Goal: Information Seeking & Learning: Check status

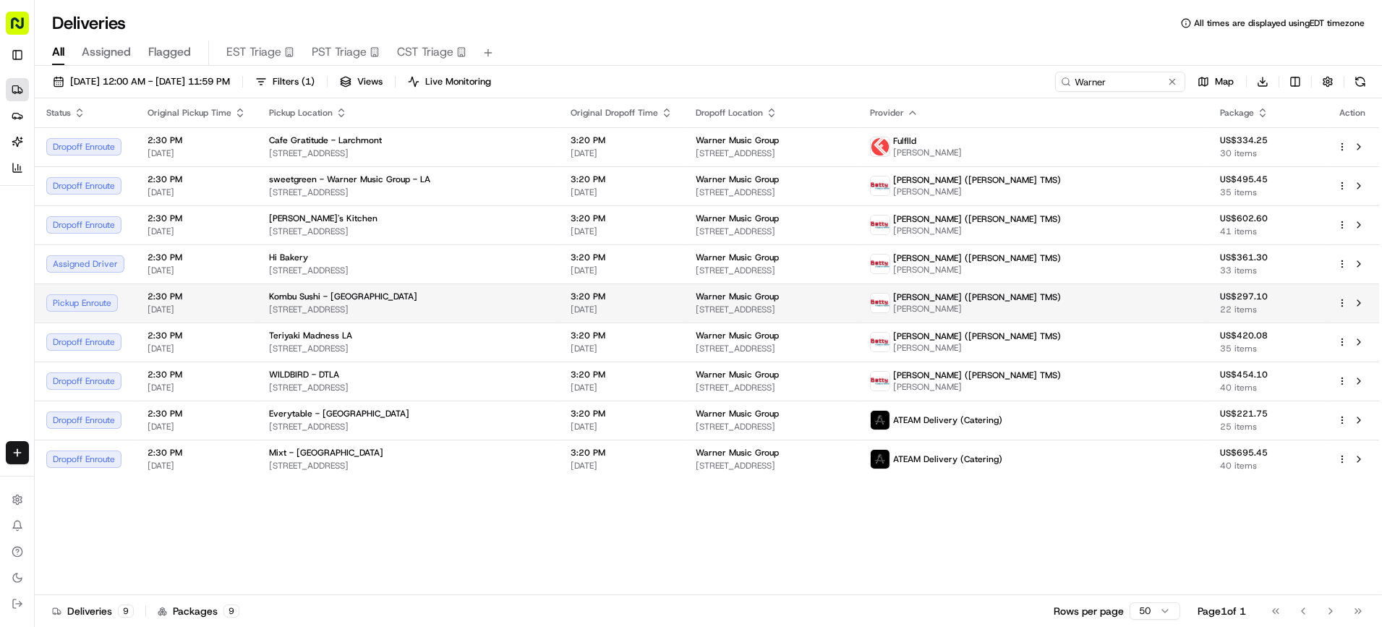
click at [386, 306] on span "[STREET_ADDRESS]" at bounding box center [408, 310] width 279 height 12
click at [400, 297] on div "Kombu Sushi - [GEOGRAPHIC_DATA]" at bounding box center [408, 297] width 279 height 12
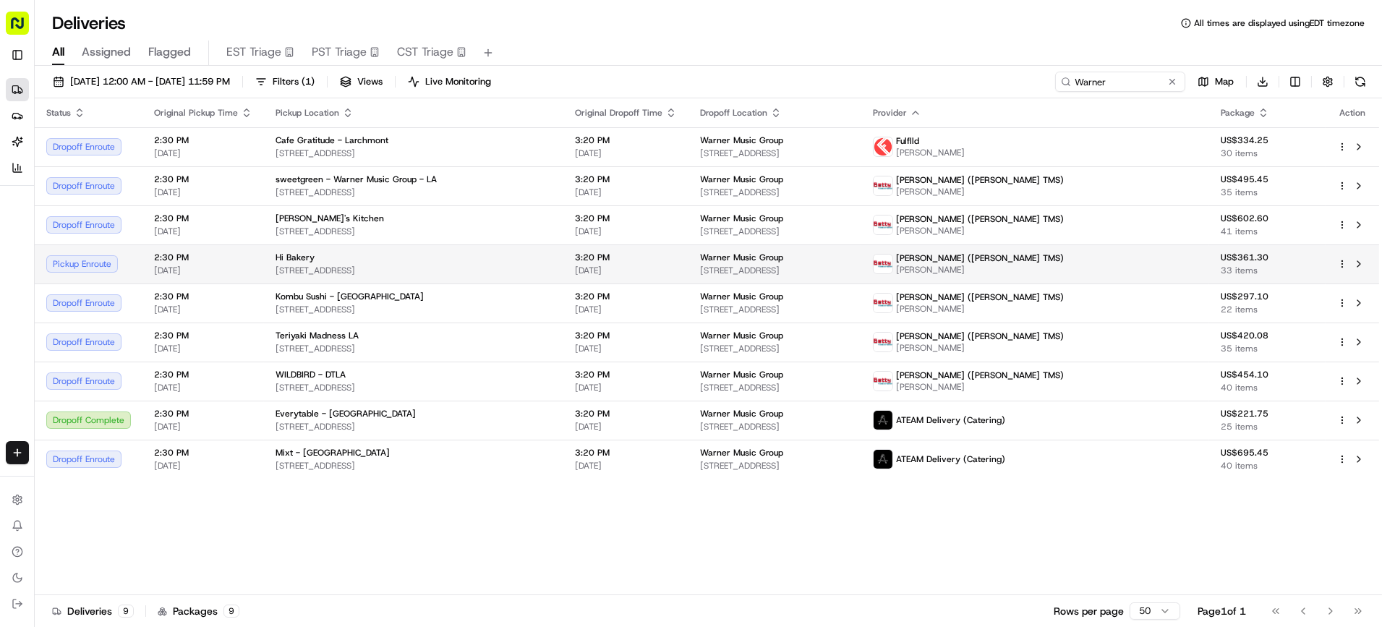
click at [307, 269] on span "[STREET_ADDRESS]" at bounding box center [414, 271] width 276 height 12
click at [590, 271] on td "3:20 PM [DATE]" at bounding box center [626, 264] width 125 height 39
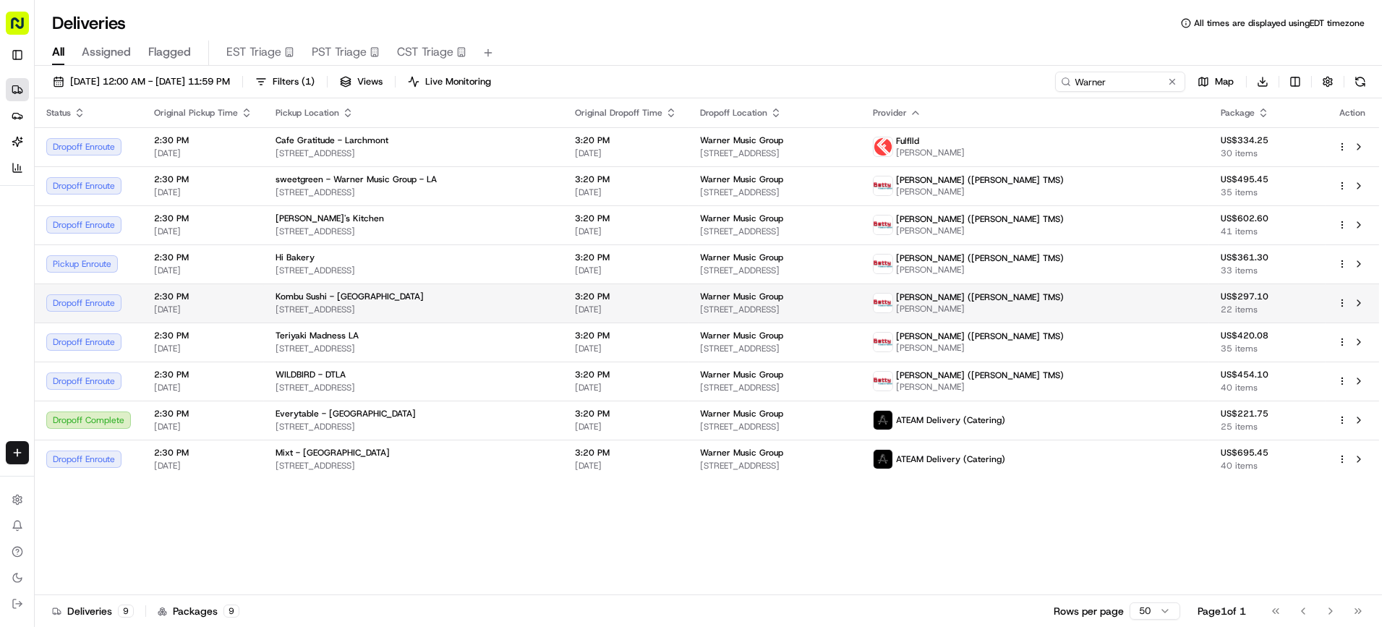
click at [532, 294] on div "Kombu Sushi - [GEOGRAPHIC_DATA]" at bounding box center [414, 297] width 276 height 12
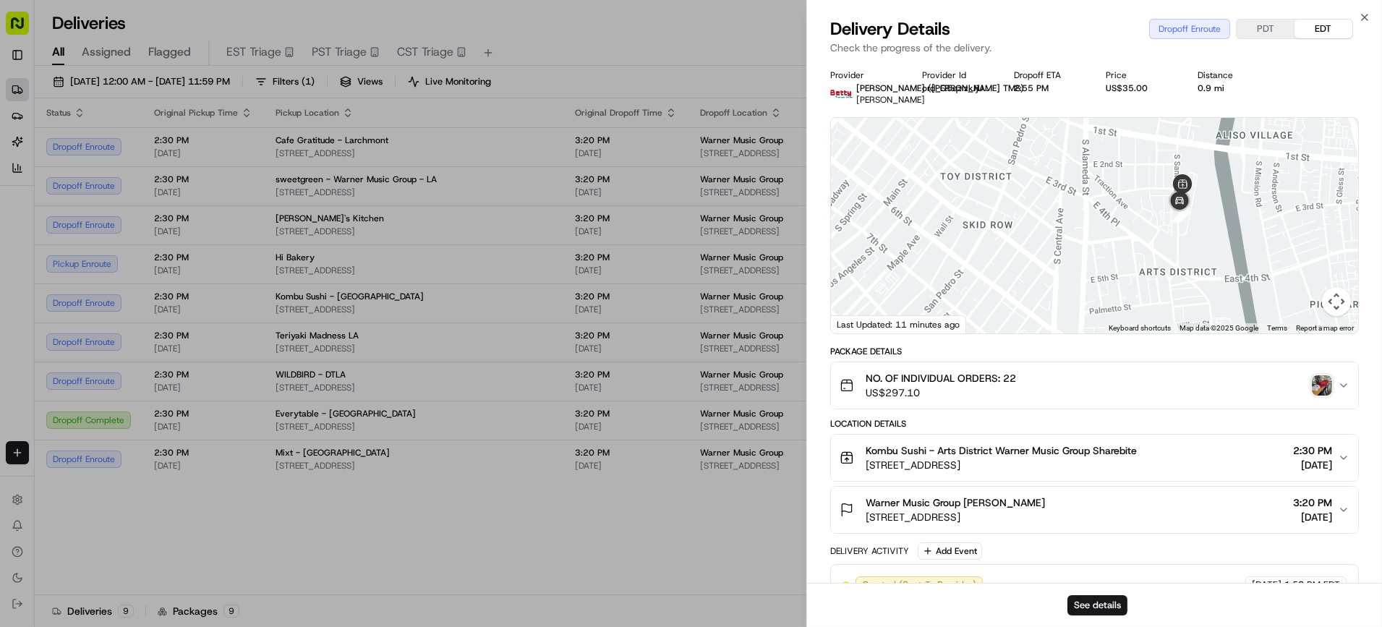
drag, startPoint x: 1226, startPoint y: 242, endPoint x: 1195, endPoint y: 291, distance: 57.6
click at [1195, 291] on div at bounding box center [1094, 226] width 527 height 216
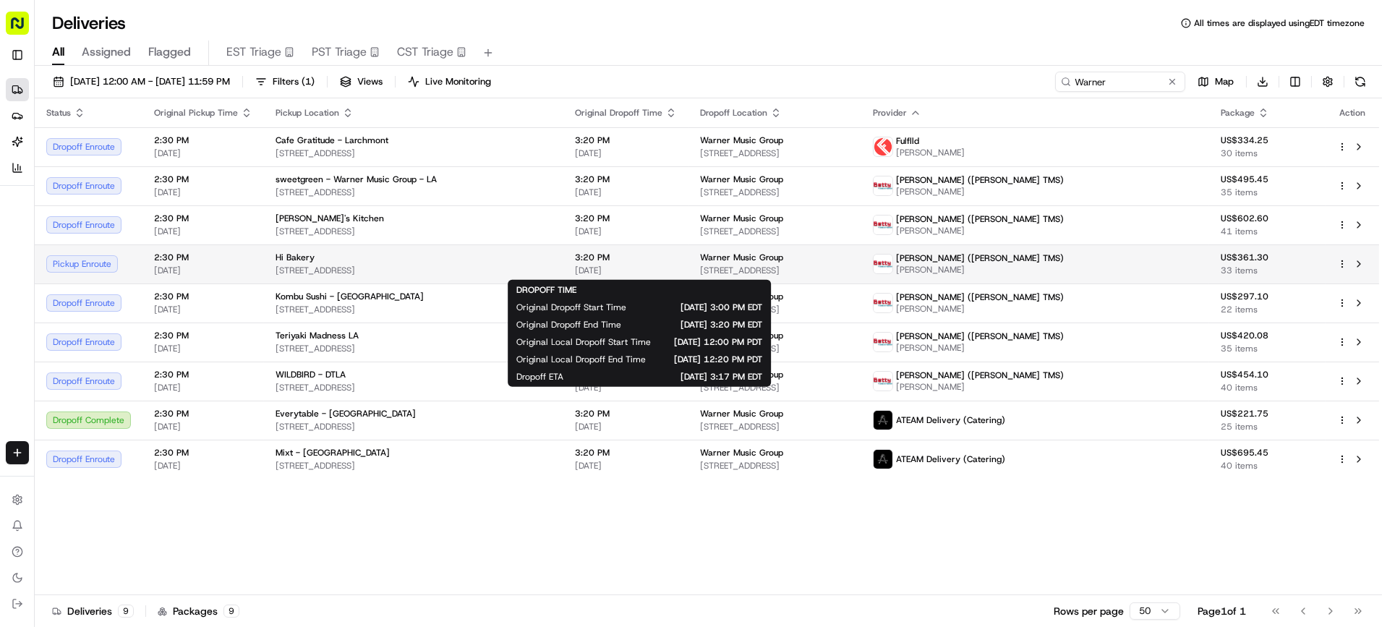
click at [606, 262] on span "3:20 PM" at bounding box center [626, 258] width 102 height 12
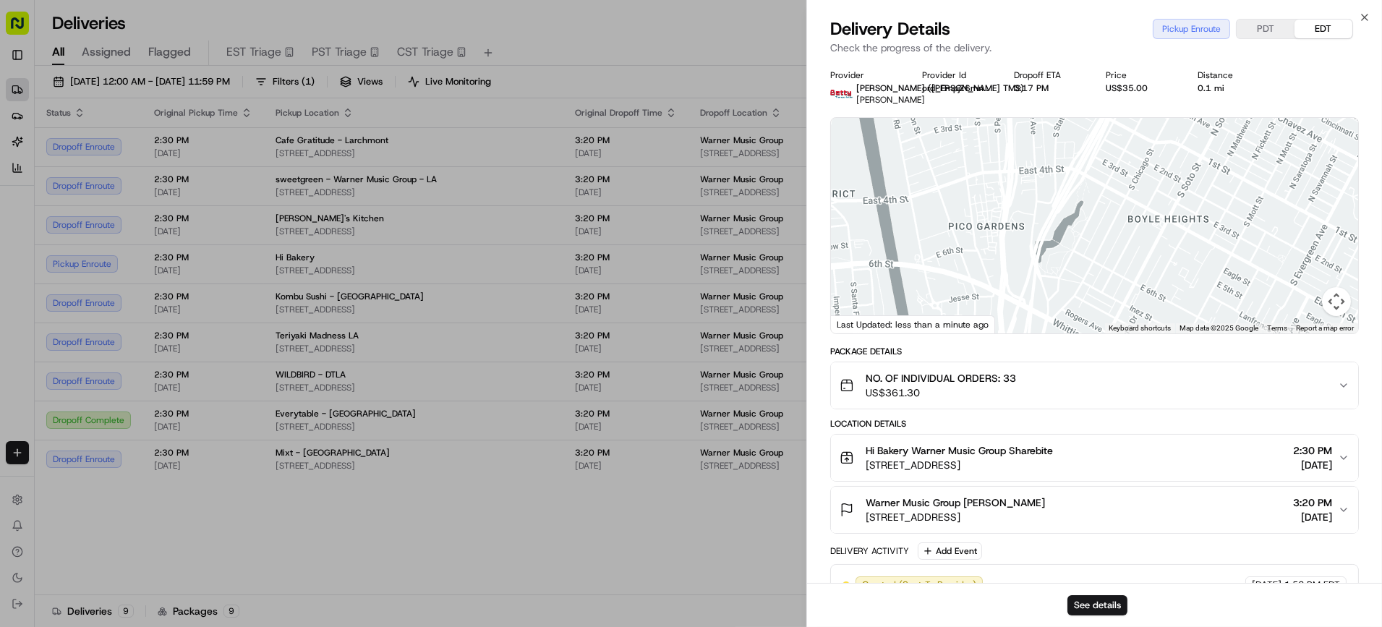
drag, startPoint x: 899, startPoint y: 288, endPoint x: 1016, endPoint y: 196, distance: 148.3
click at [1016, 196] on div at bounding box center [1094, 226] width 527 height 216
